Goal: Task Accomplishment & Management: Manage account settings

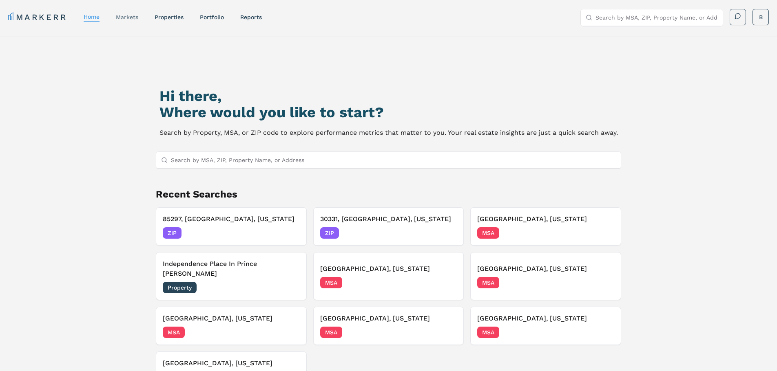
click at [132, 15] on link "markets" at bounding box center [127, 17] width 22 height 7
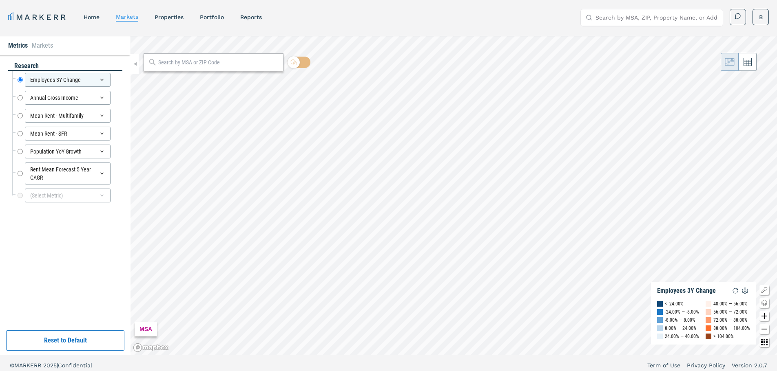
click at [201, 71] on div at bounding box center [213, 62] width 140 height 18
click at [197, 67] on div at bounding box center [213, 62] width 140 height 18
click at [194, 63] on input "text" at bounding box center [218, 62] width 121 height 9
type input "60451"
click at [194, 80] on div "60451, New Lenox, Illinois" at bounding box center [197, 80] width 95 height 9
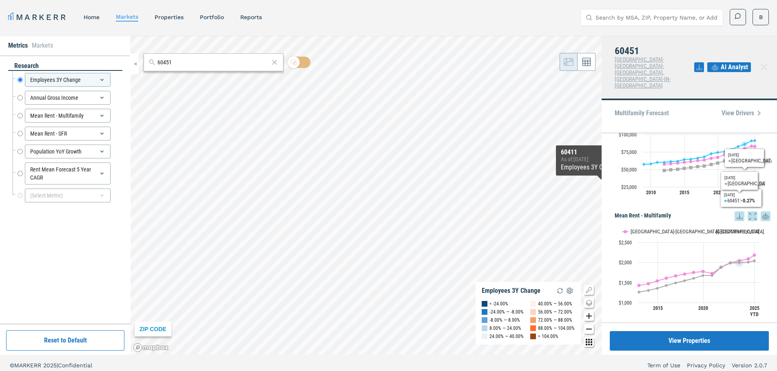
scroll to position [204, 0]
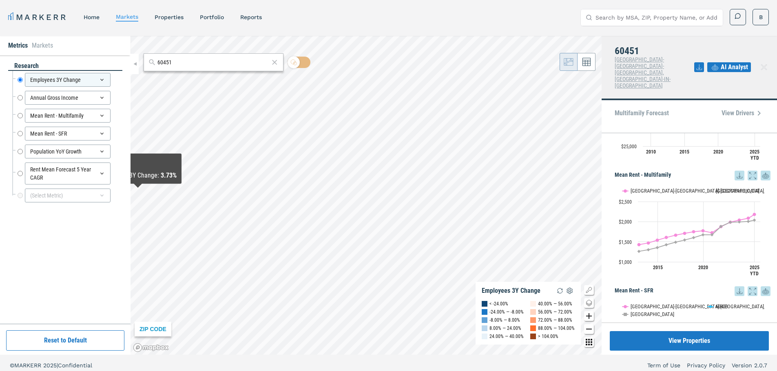
click at [88, 338] on button "Reset to Default" at bounding box center [65, 341] width 118 height 20
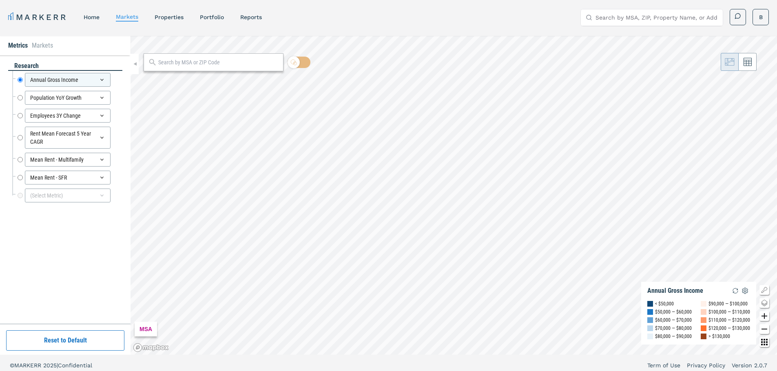
click at [219, 62] on input "text" at bounding box center [218, 62] width 121 height 9
type input "60451"
click at [200, 80] on div "60451, New Lenox, Illinois" at bounding box center [197, 80] width 95 height 9
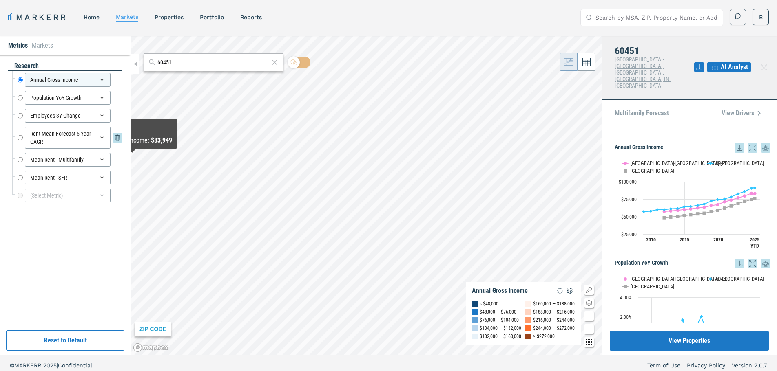
click at [20, 137] on input "Rent Mean Forecast 5 Year CAGR" at bounding box center [20, 138] width 5 height 22
radio input "false"
radio input "true"
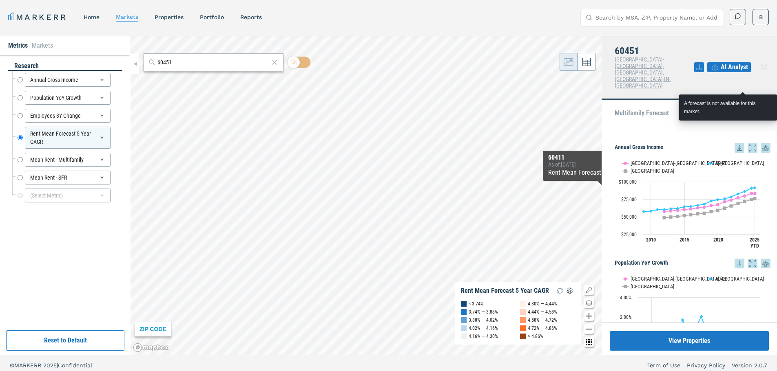
click at [744, 108] on span "View Drivers" at bounding box center [742, 113] width 42 height 10
